Goal: Task Accomplishment & Management: Use online tool/utility

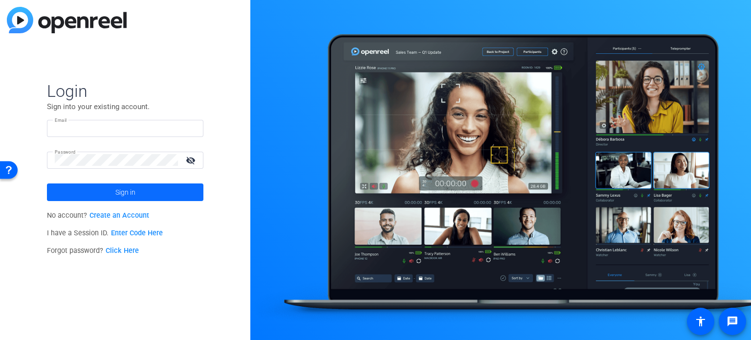
type input "[EMAIL_ADDRESS][DOMAIN_NAME]"
click at [141, 196] on span at bounding box center [125, 191] width 156 height 23
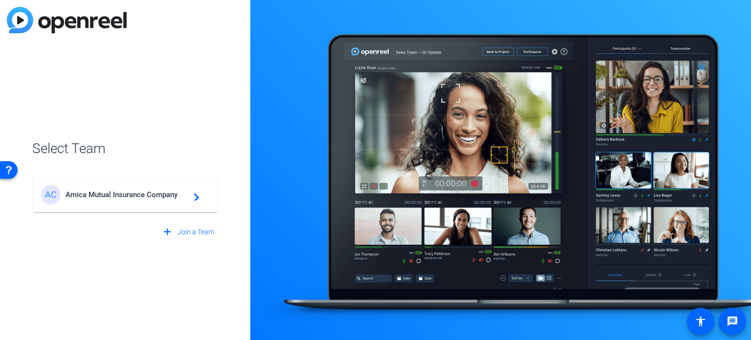
click at [154, 195] on span "Amica Mutual Insurance Company" at bounding box center [127, 194] width 122 height 9
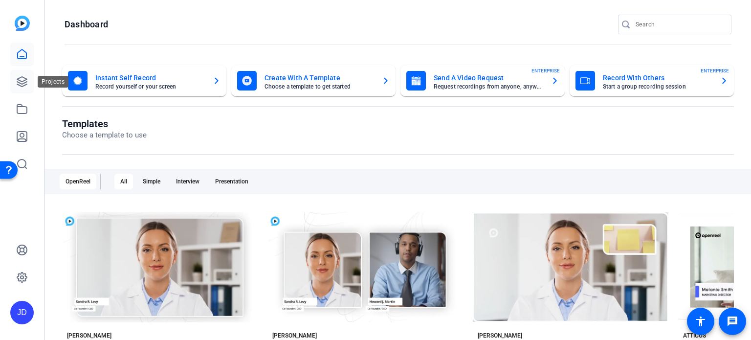
click at [25, 82] on icon at bounding box center [22, 82] width 10 height 10
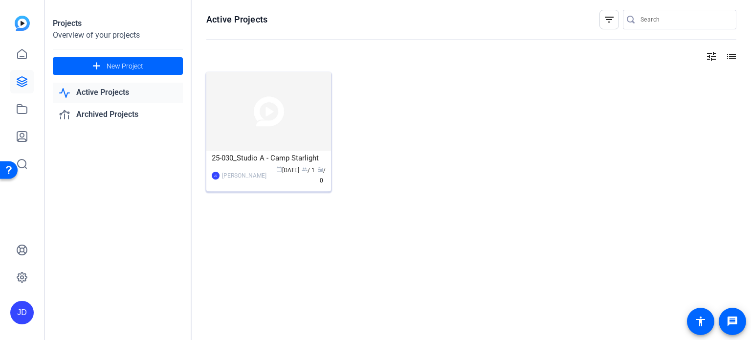
click at [257, 138] on img at bounding box center [268, 111] width 125 height 79
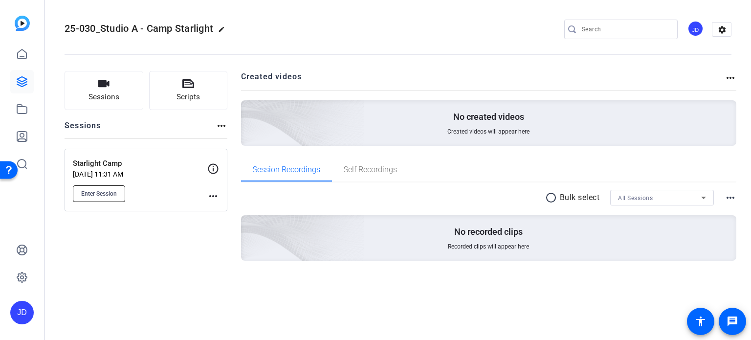
click at [115, 190] on span "Enter Session" at bounding box center [99, 194] width 36 height 8
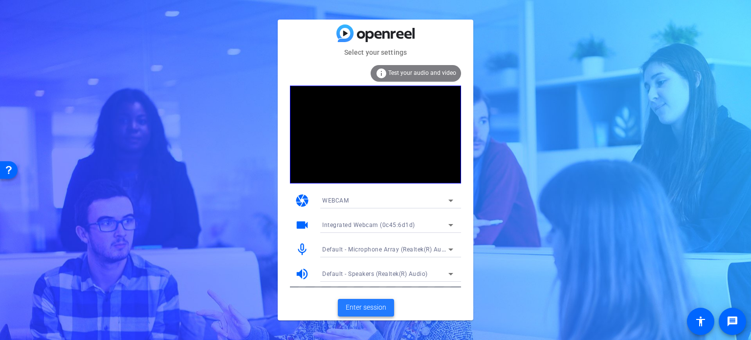
click at [376, 300] on span at bounding box center [366, 307] width 56 height 23
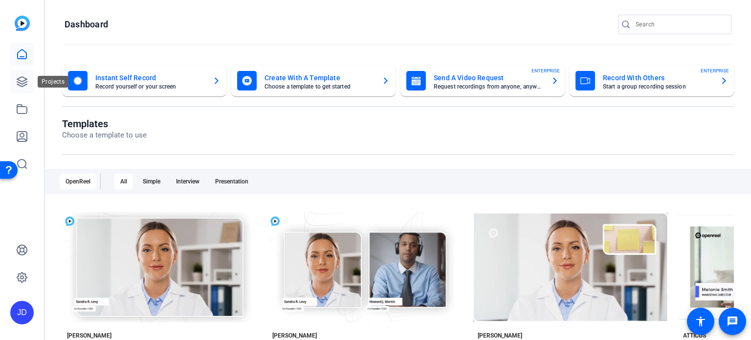
click at [27, 81] on icon at bounding box center [22, 82] width 12 height 12
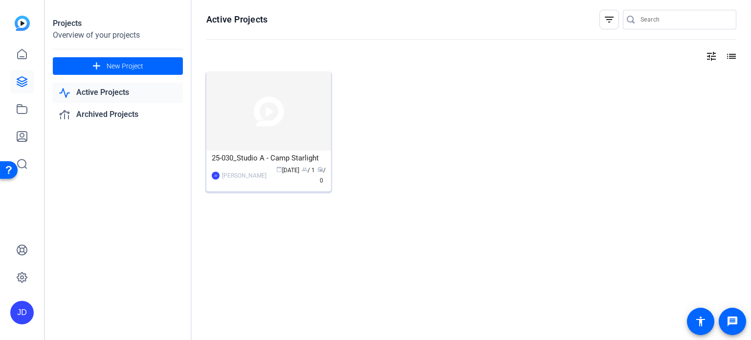
click at [243, 159] on div "25-030_Studio A - Camp Starlight" at bounding box center [269, 158] width 114 height 15
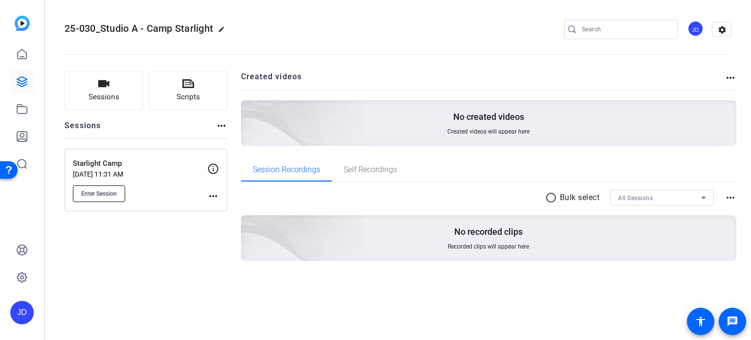
click at [108, 197] on span "Enter Session" at bounding box center [99, 194] width 36 height 8
click at [113, 190] on span "Enter Session" at bounding box center [99, 194] width 36 height 8
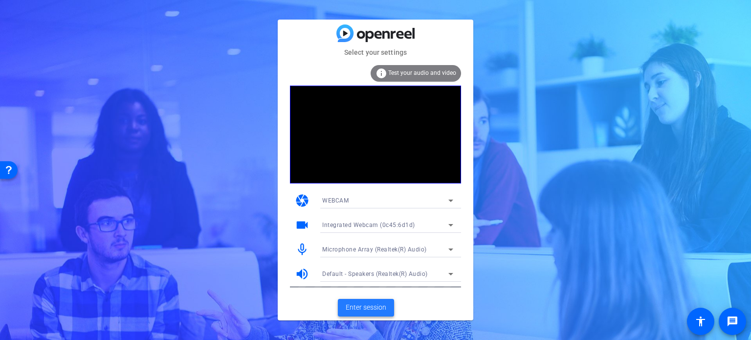
click at [353, 310] on span "Enter session" at bounding box center [366, 307] width 41 height 10
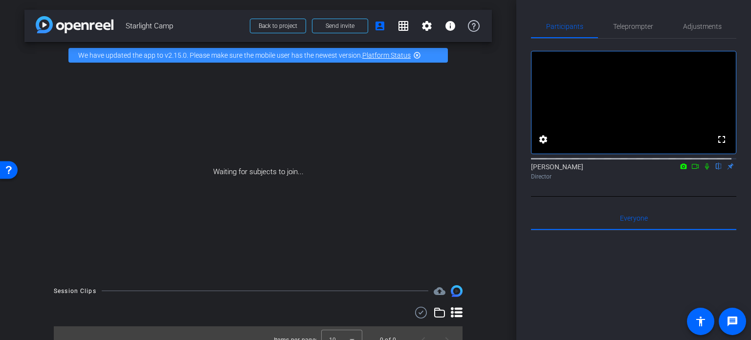
click at [417, 54] on mat-icon "highlight_off" at bounding box center [417, 55] width 8 height 8
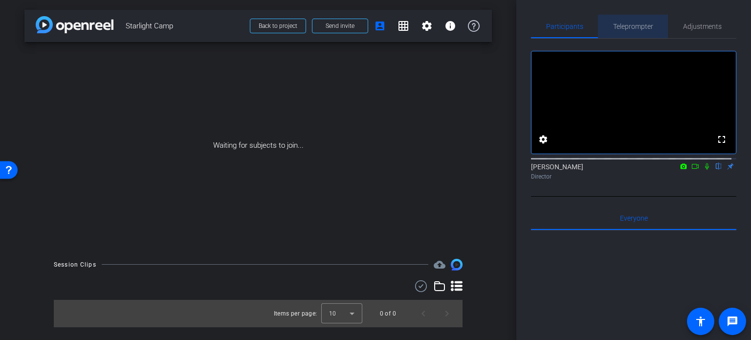
click at [638, 28] on span "Teleprompter" at bounding box center [633, 26] width 40 height 7
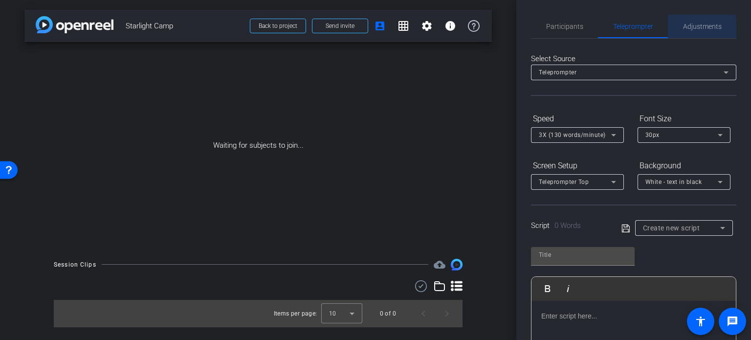
click at [693, 30] on span "Adjustments" at bounding box center [702, 26] width 39 height 23
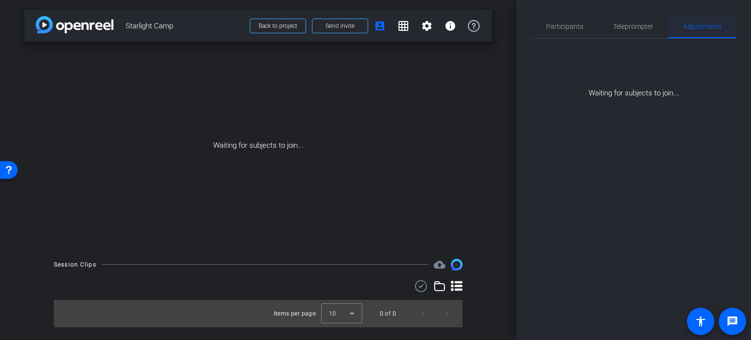
click at [693, 30] on span "Adjustments" at bounding box center [702, 26] width 39 height 23
click at [571, 25] on span "Participants" at bounding box center [564, 26] width 37 height 7
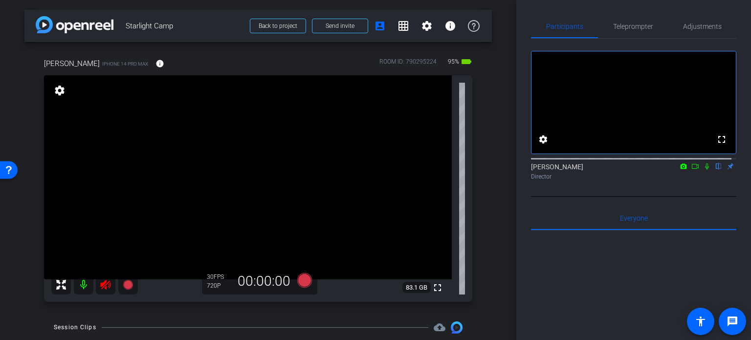
click at [107, 289] on icon at bounding box center [106, 285] width 12 height 12
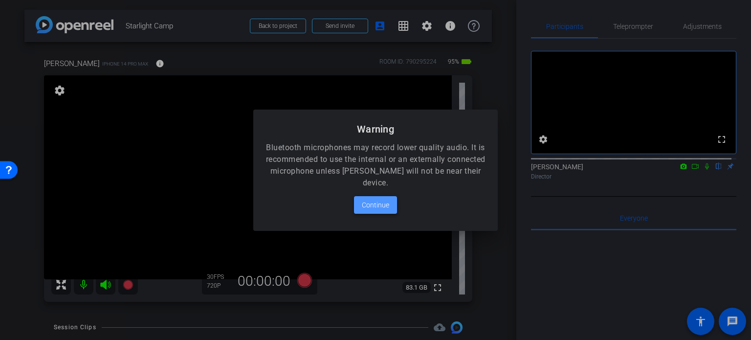
click at [377, 209] on span "Continue" at bounding box center [375, 205] width 27 height 12
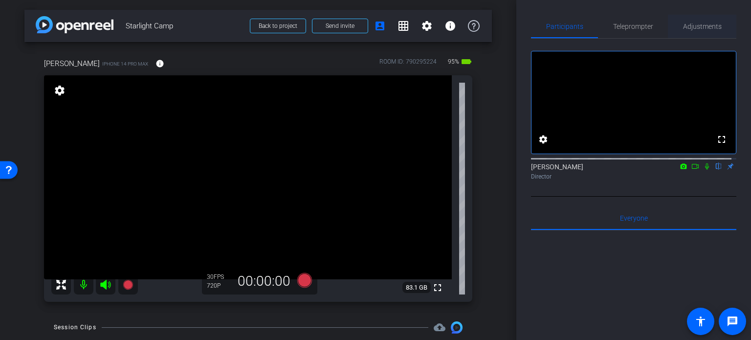
click at [685, 27] on span "Adjustments" at bounding box center [702, 26] width 39 height 7
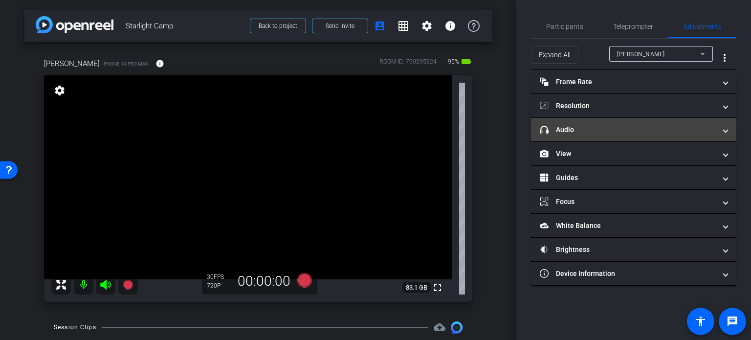
click at [588, 132] on mat-panel-title "headphone icon Audio" at bounding box center [628, 130] width 176 height 10
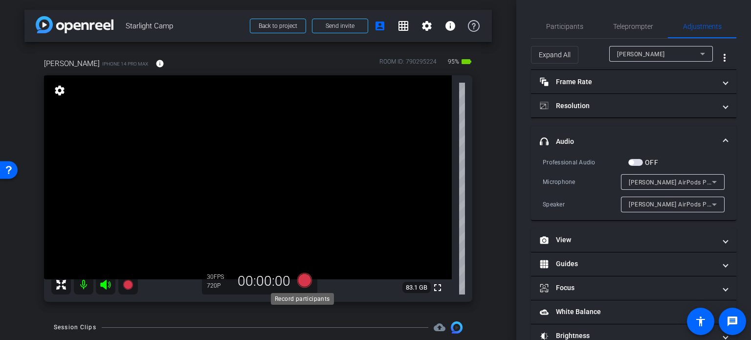
click at [306, 275] on icon at bounding box center [304, 280] width 15 height 15
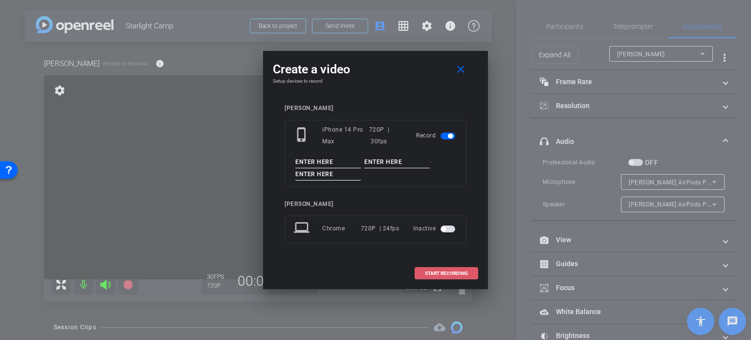
click at [465, 274] on span "START RECORDING" at bounding box center [446, 273] width 43 height 5
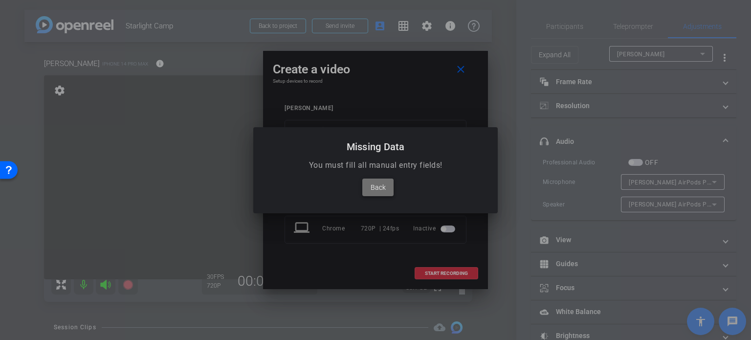
click at [381, 189] on span "Back" at bounding box center [378, 187] width 15 height 12
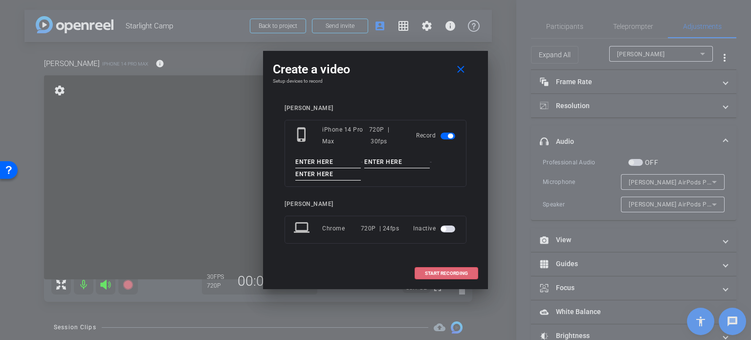
click at [317, 167] on input at bounding box center [328, 162] width 66 height 12
type input "H"
type input "J"
click at [441, 273] on span "START RECORDING" at bounding box center [446, 273] width 43 height 5
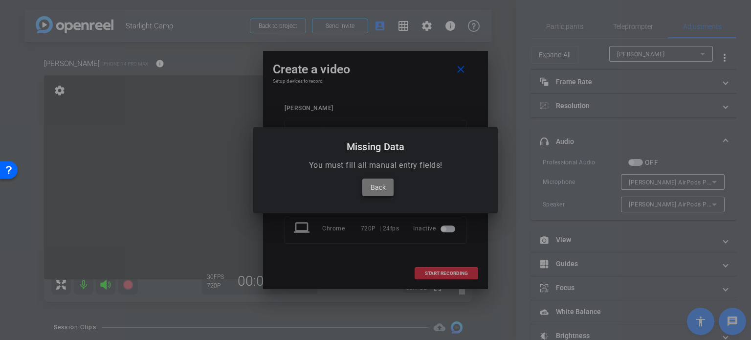
click at [388, 185] on span at bounding box center [377, 187] width 31 height 23
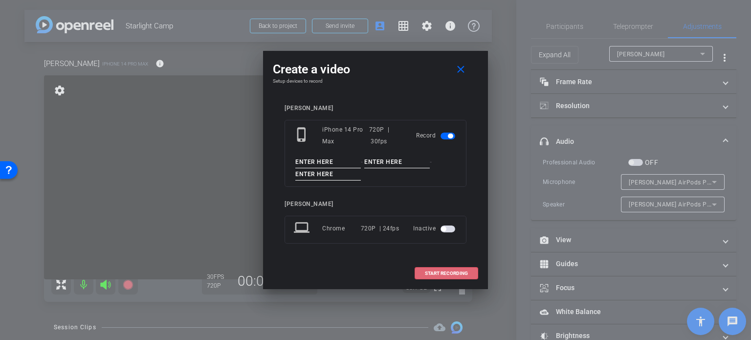
click at [331, 158] on input at bounding box center [328, 162] width 66 height 12
type input "1"
drag, startPoint x: 398, startPoint y: 162, endPoint x: 368, endPoint y: 163, distance: 29.8
click at [368, 163] on input at bounding box center [397, 162] width 66 height 12
type input "1"
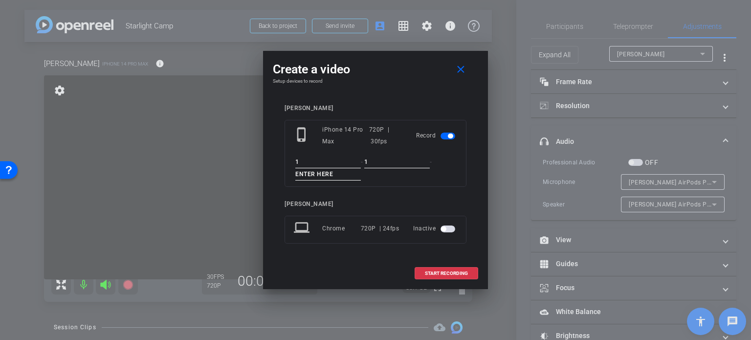
click at [304, 178] on input at bounding box center [328, 174] width 66 height 12
type input "1"
click at [428, 271] on span "START RECORDING" at bounding box center [446, 273] width 43 height 5
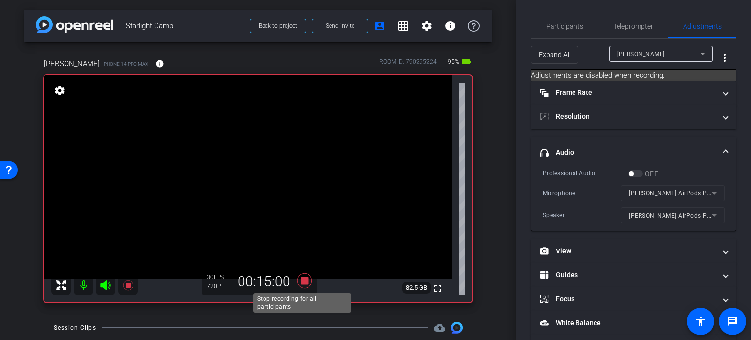
click at [306, 279] on icon at bounding box center [304, 281] width 23 height 18
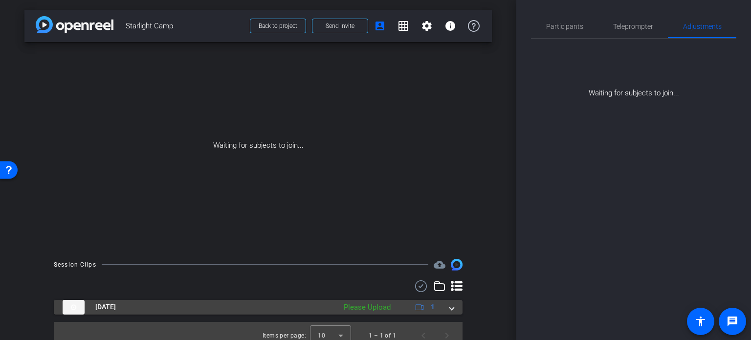
click at [448, 309] on mat-expansion-panel-header "[DATE] Please Upload 1" at bounding box center [258, 307] width 409 height 15
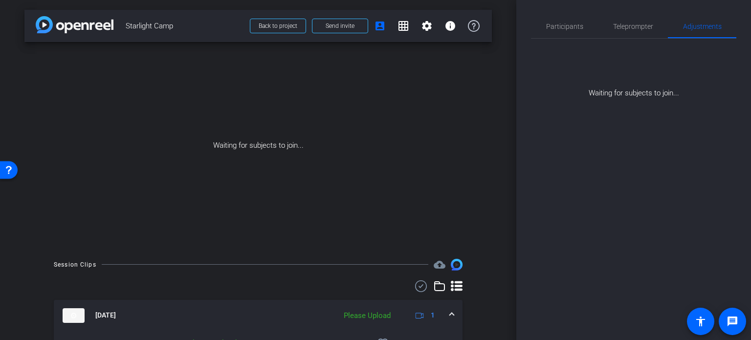
click at [374, 316] on div "Please Upload" at bounding box center [367, 315] width 57 height 11
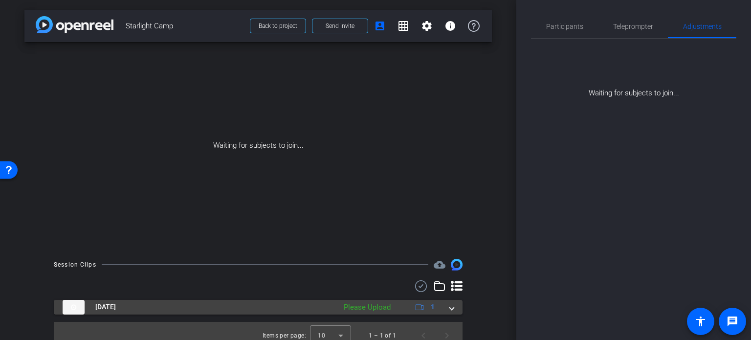
scroll to position [9, 0]
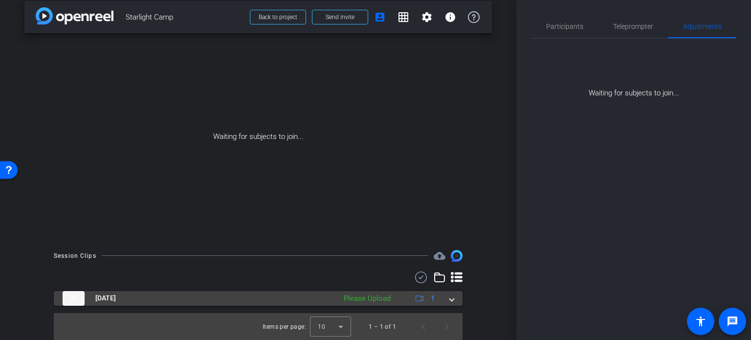
click at [450, 299] on span at bounding box center [452, 298] width 4 height 10
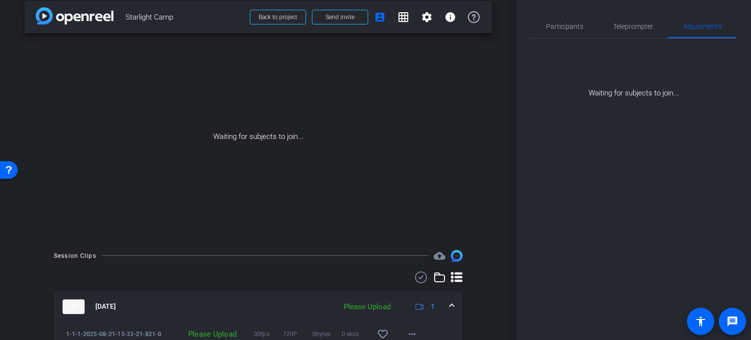
scroll to position [59, 0]
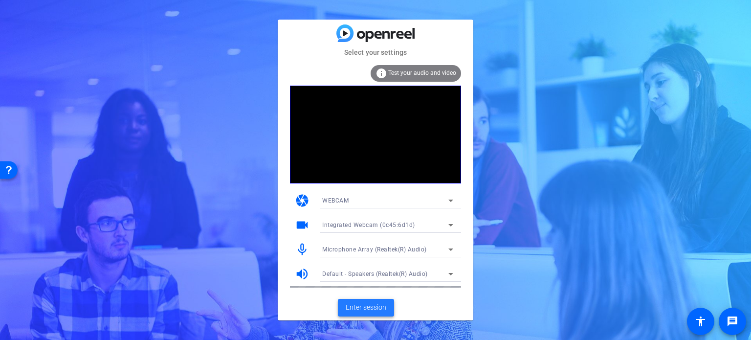
click at [372, 312] on span "Enter session" at bounding box center [366, 307] width 41 height 10
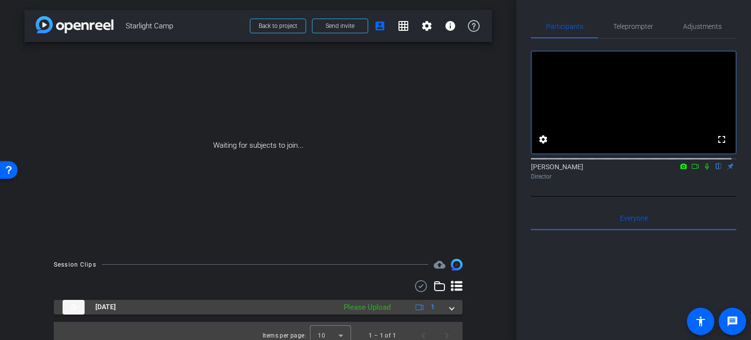
click at [422, 305] on span "1" at bounding box center [424, 307] width 21 height 12
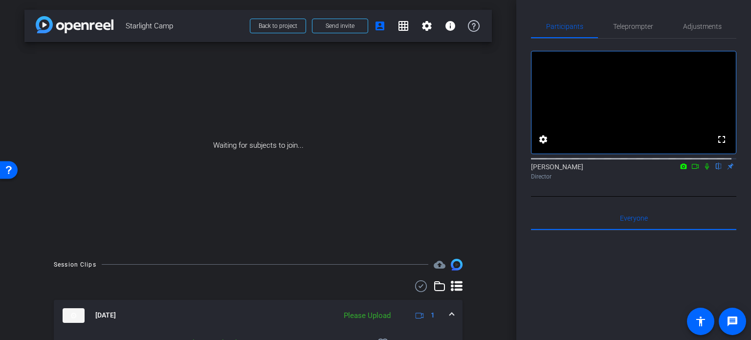
scroll to position [59, 0]
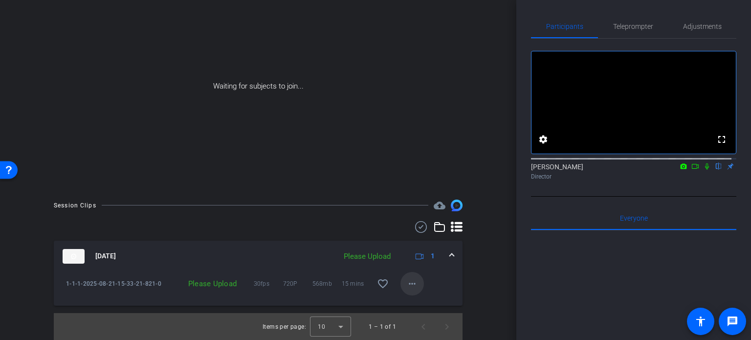
click at [408, 283] on mat-icon "more_horiz" at bounding box center [412, 284] width 12 height 12
click at [411, 306] on span "Upload" at bounding box center [422, 304] width 39 height 12
click at [411, 286] on mat-icon "more_horiz" at bounding box center [412, 284] width 12 height 12
click at [226, 260] on div at bounding box center [375, 170] width 751 height 340
click at [204, 283] on div "Please Upload" at bounding box center [203, 284] width 78 height 10
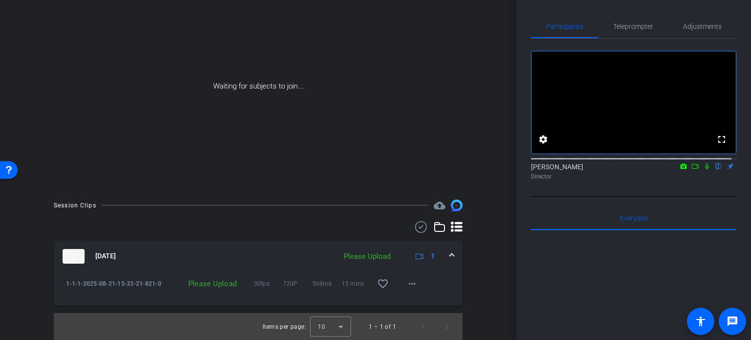
click at [435, 229] on icon at bounding box center [440, 227] width 12 height 12
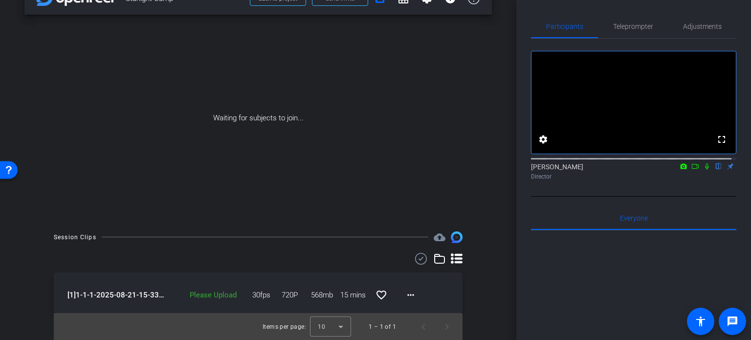
click at [454, 261] on icon at bounding box center [457, 258] width 12 height 10
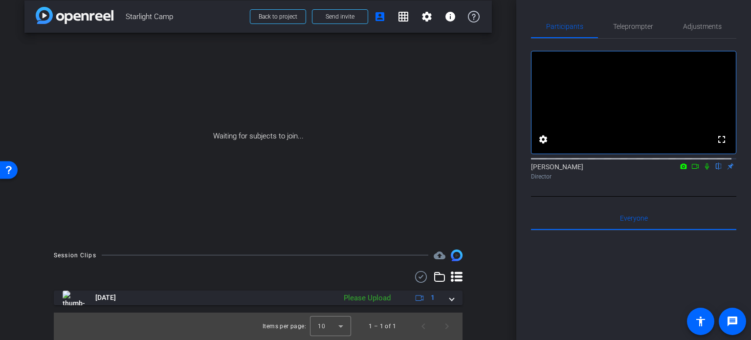
scroll to position [9, 0]
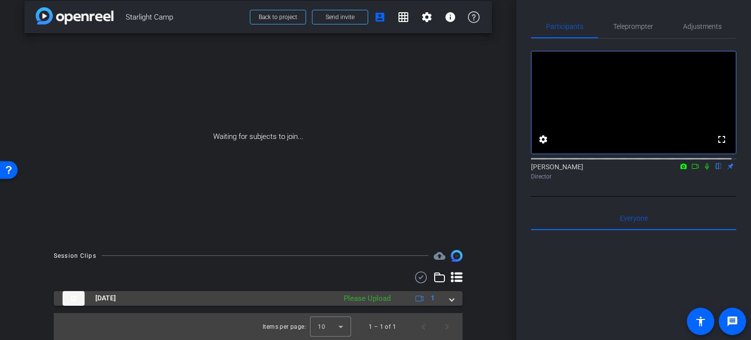
click at [431, 298] on span "1" at bounding box center [433, 298] width 4 height 10
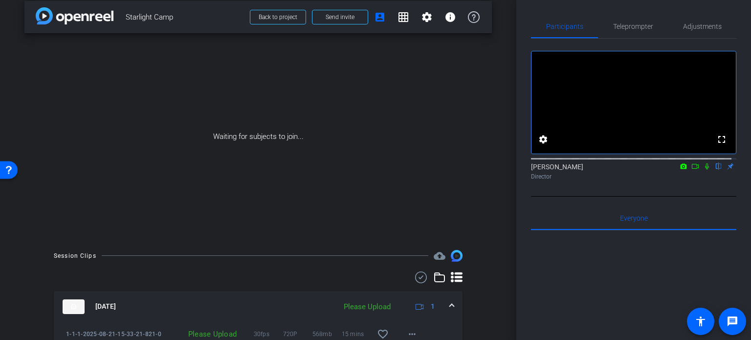
scroll to position [59, 0]
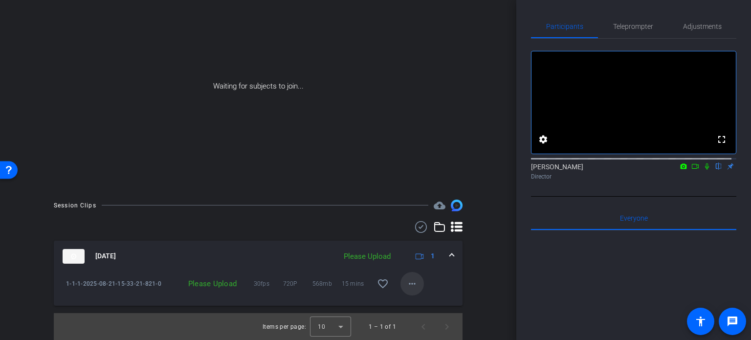
click at [410, 286] on mat-icon "more_horiz" at bounding box center [412, 284] width 12 height 12
click at [412, 302] on span "Upload" at bounding box center [422, 304] width 39 height 12
click at [473, 315] on div "Session Clips cloud_upload [DATE] Please Upload 1 1-1-1-2025-08-21-15-33-21-821…" at bounding box center [258, 270] width 468 height 141
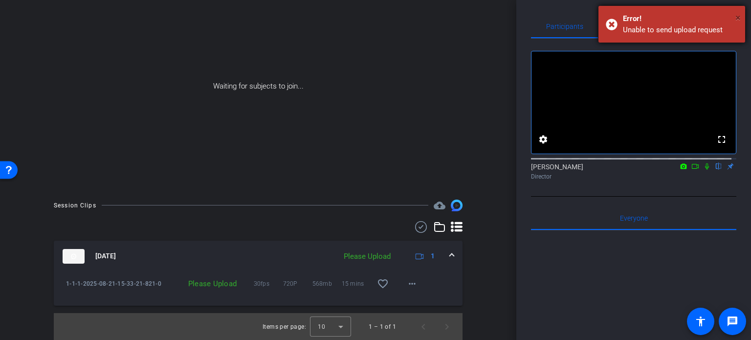
click at [739, 16] on span "×" at bounding box center [737, 18] width 5 height 12
